Goal: Navigation & Orientation: Go to known website

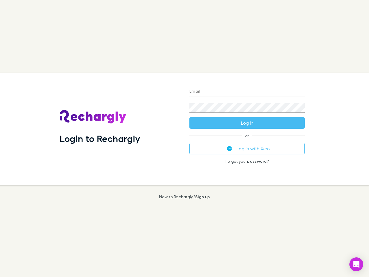
click at [184, 138] on div "Login to Rechargly" at bounding box center [120, 129] width 130 height 112
click at [247, 92] on input "Email" at bounding box center [246, 91] width 115 height 9
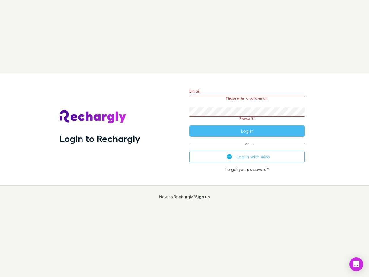
click at [247, 123] on form "Email Please enter a valid email. Password Please fill Log in" at bounding box center [246, 109] width 115 height 54
click at [247, 148] on div "Email Please enter a valid email. Password Please fill Log in or Log in with Xe…" at bounding box center [247, 129] width 124 height 112
click at [356, 264] on icon "Open Intercom Messenger" at bounding box center [356, 263] width 6 height 7
